Goal: Obtain resource: Obtain resource

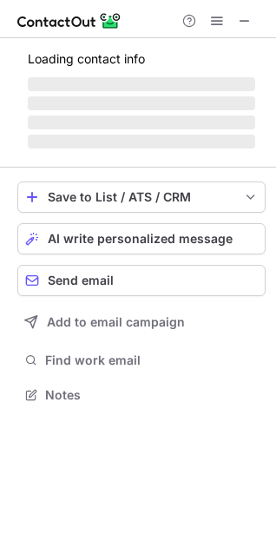
scroll to position [392, 276]
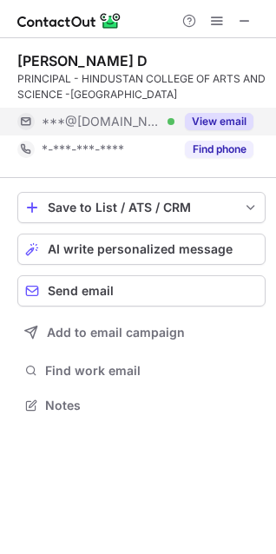
click at [221, 114] on button "View email" at bounding box center [219, 121] width 69 height 17
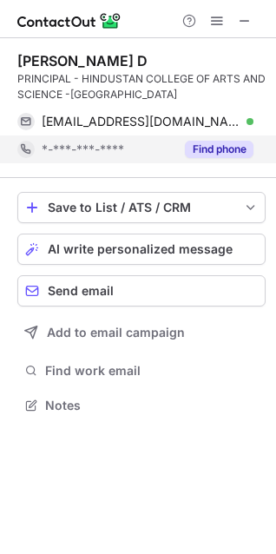
click at [210, 146] on button "Find phone" at bounding box center [219, 149] width 69 height 17
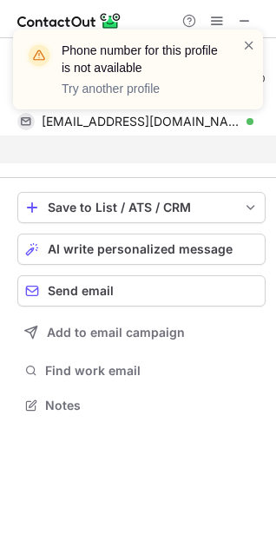
scroll to position [365, 276]
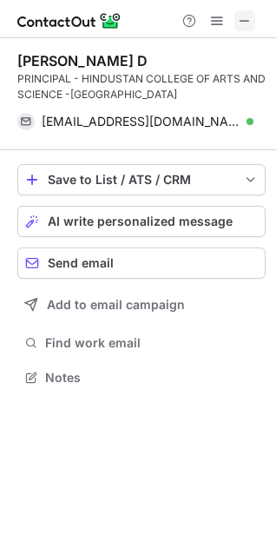
click at [238, 23] on span at bounding box center [245, 21] width 14 height 14
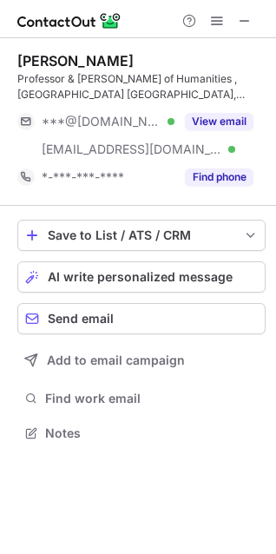
scroll to position [420, 276]
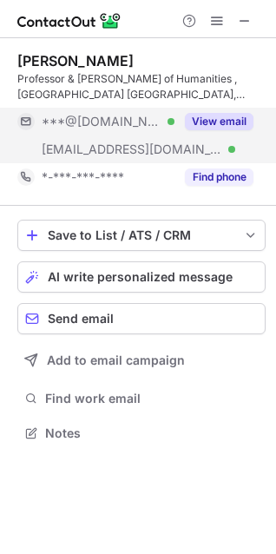
click at [228, 111] on div "View email" at bounding box center [213, 122] width 79 height 28
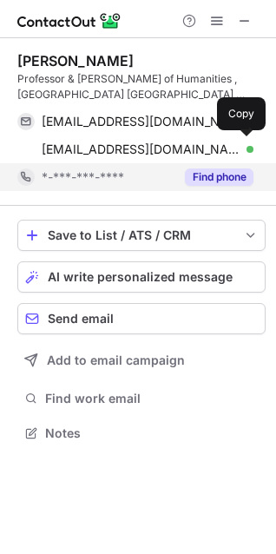
click at [207, 163] on div "Find phone" at bounding box center [213, 177] width 79 height 28
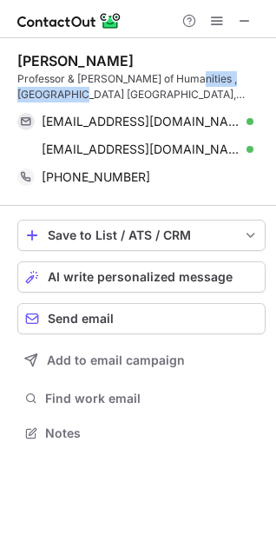
drag, startPoint x: 182, startPoint y: 82, endPoint x: 56, endPoint y: 95, distance: 127.4
click at [56, 95] on div "Professor & [PERSON_NAME] of Humanities , [GEOGRAPHIC_DATA] [GEOGRAPHIC_DATA], …" at bounding box center [141, 86] width 248 height 31
copy div "[GEOGRAPHIC_DATA]"
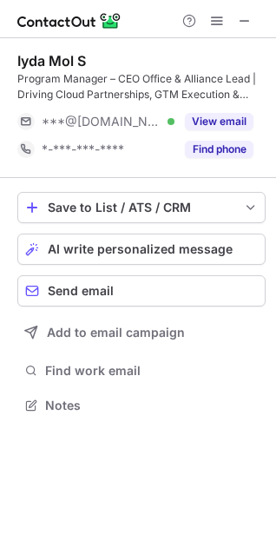
scroll to position [392, 276]
click at [251, 23] on span at bounding box center [245, 21] width 14 height 14
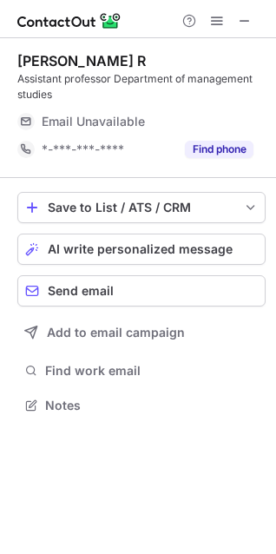
scroll to position [392, 276]
click at [247, 24] on span at bounding box center [245, 21] width 14 height 14
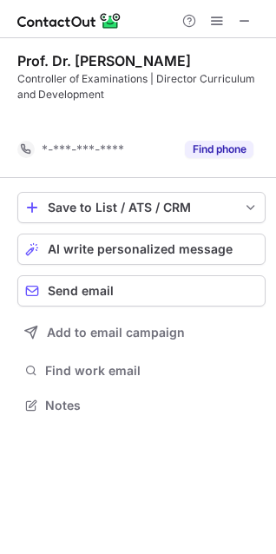
scroll to position [365, 276]
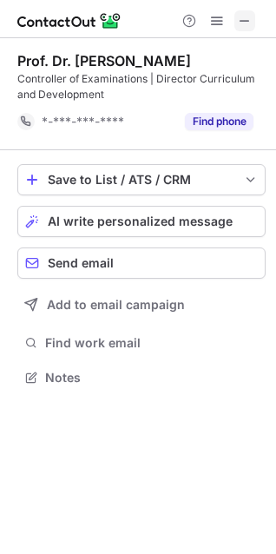
click at [247, 18] on span at bounding box center [245, 21] width 14 height 14
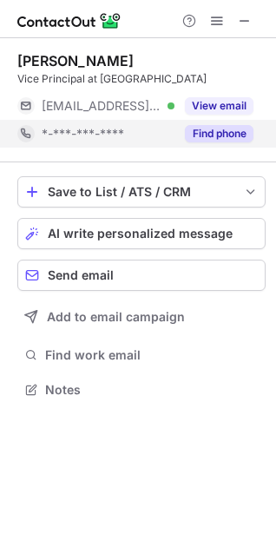
scroll to position [377, 276]
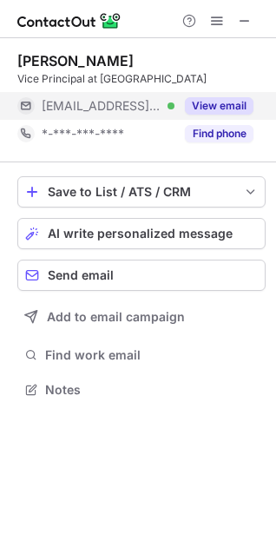
click at [226, 109] on button "View email" at bounding box center [219, 105] width 69 height 17
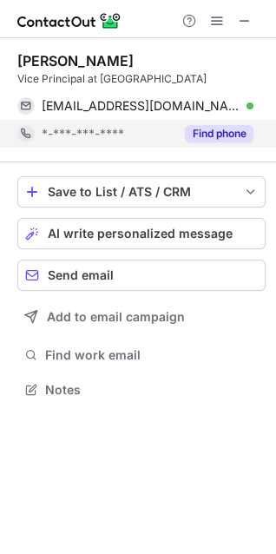
click at [216, 135] on button "Find phone" at bounding box center [219, 133] width 69 height 17
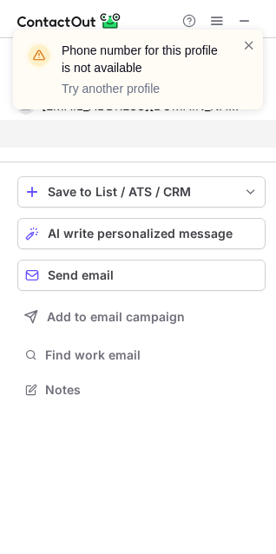
scroll to position [349, 276]
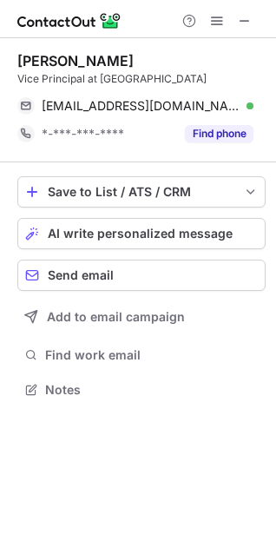
scroll to position [377, 276]
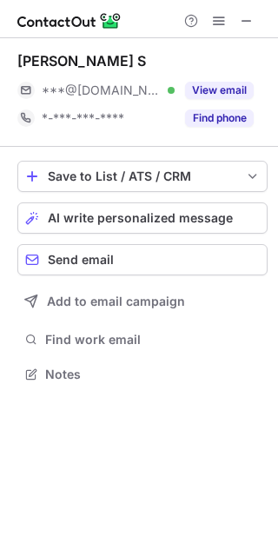
scroll to position [361, 278]
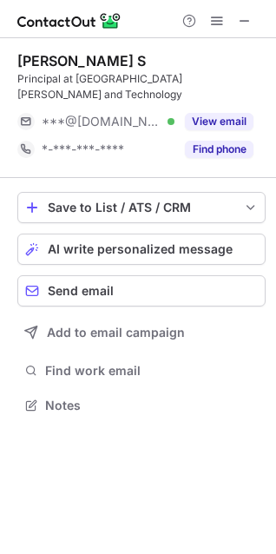
scroll to position [392, 276]
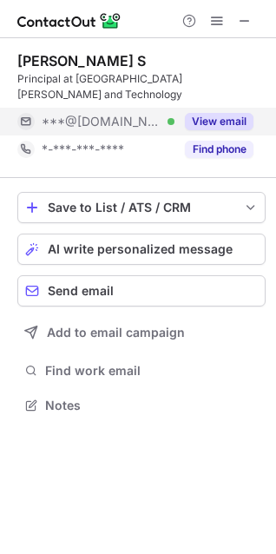
click at [214, 121] on button "View email" at bounding box center [219, 121] width 69 height 17
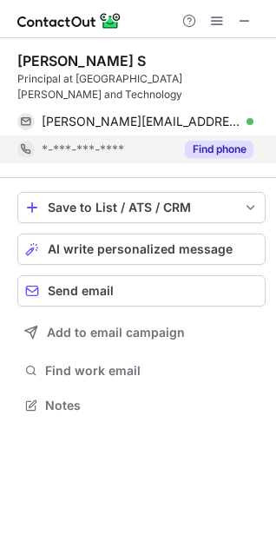
click at [207, 150] on button "Find phone" at bounding box center [219, 149] width 69 height 17
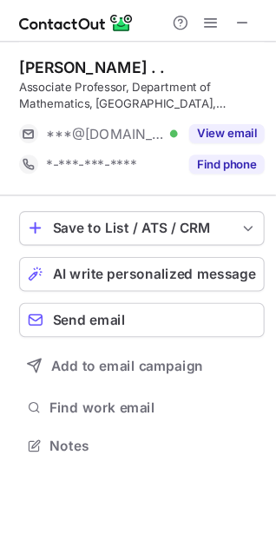
scroll to position [392, 276]
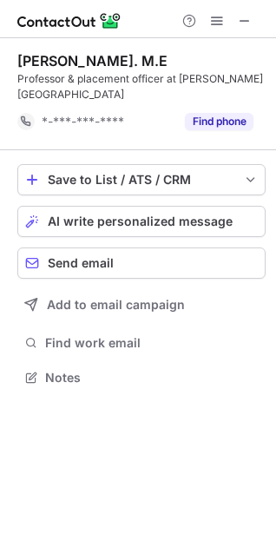
scroll to position [365, 276]
